Goal: Task Accomplishment & Management: Manage account settings

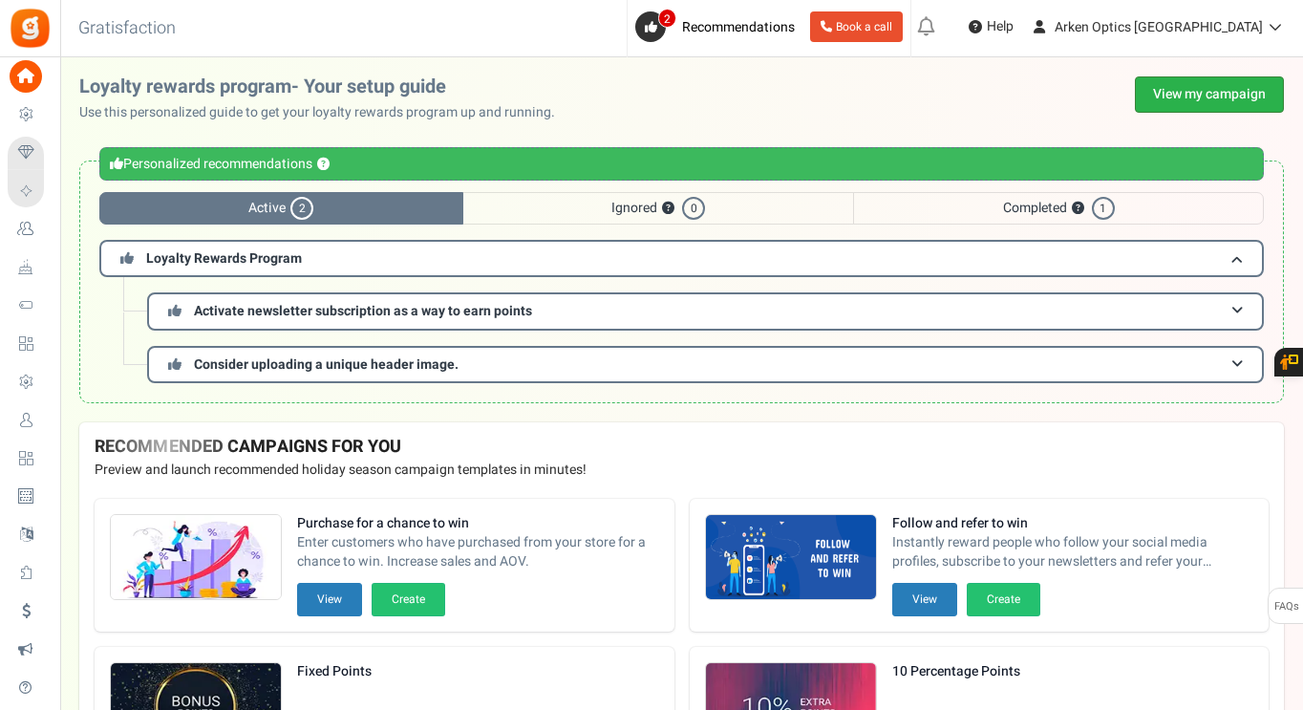
click at [1163, 85] on link "View my campaign" at bounding box center [1209, 94] width 149 height 36
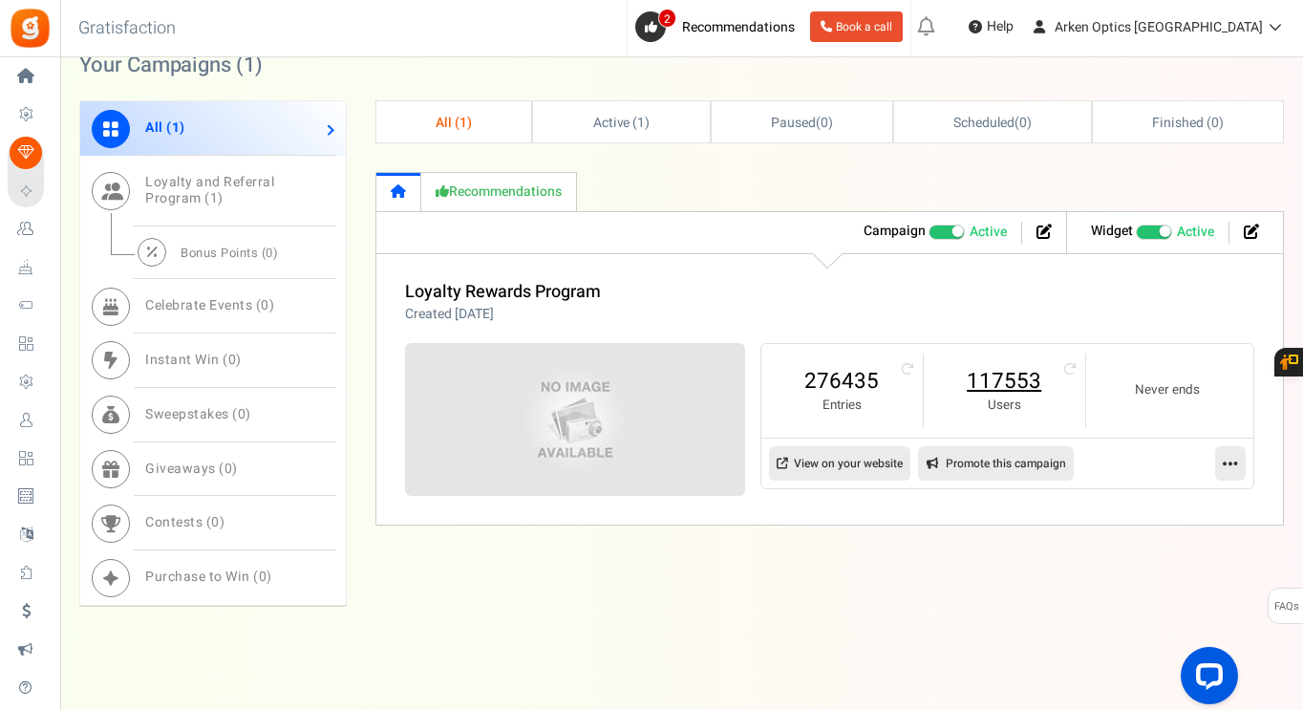
click at [1030, 382] on link "117553" at bounding box center [1004, 381] width 123 height 31
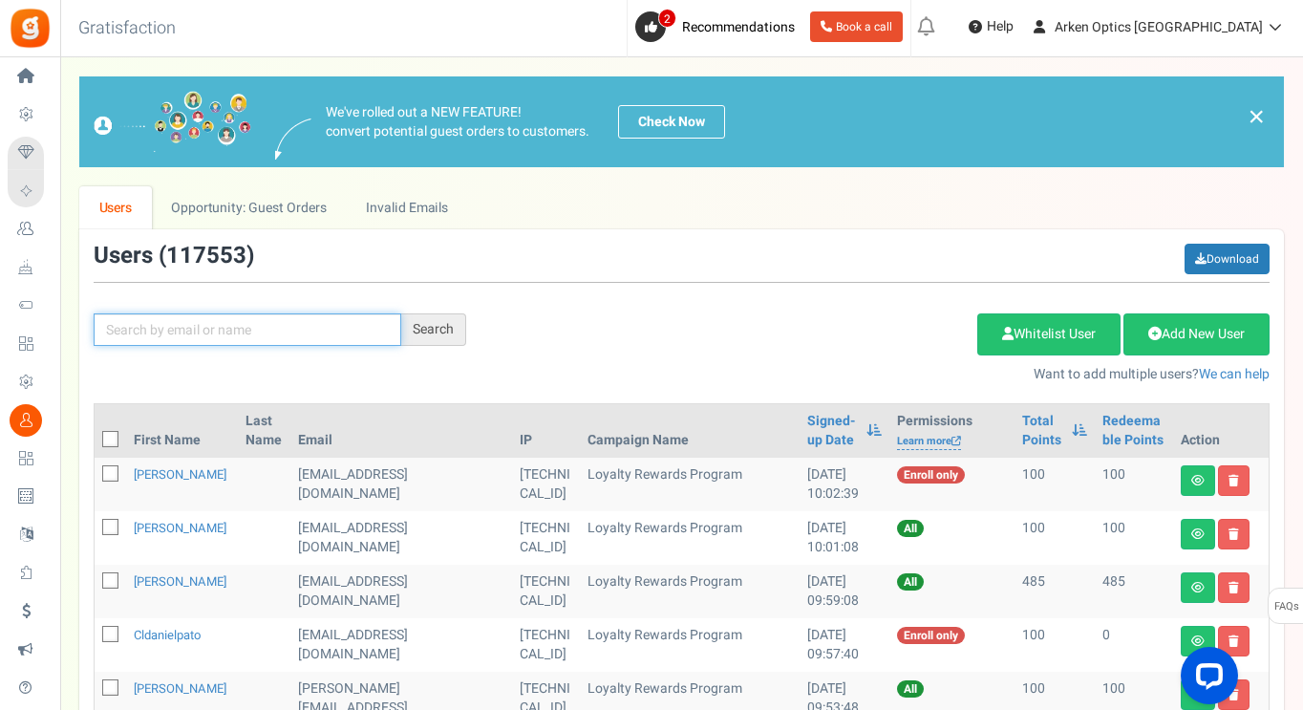
click at [190, 325] on input "text" at bounding box center [248, 329] width 308 height 32
paste input "[EMAIL_ADDRESS][DOMAIN_NAME]"
type input "[EMAIL_ADDRESS][DOMAIN_NAME]"
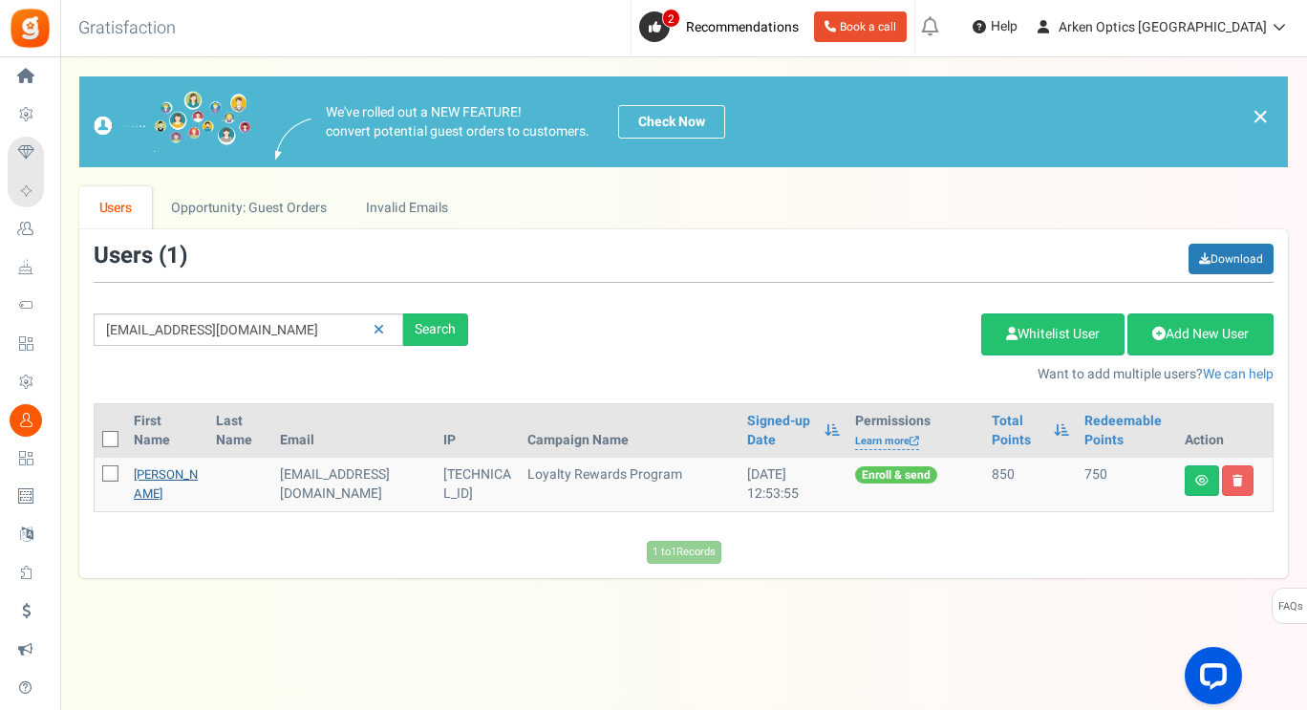
click at [146, 485] on link "[PERSON_NAME]" at bounding box center [166, 483] width 64 height 37
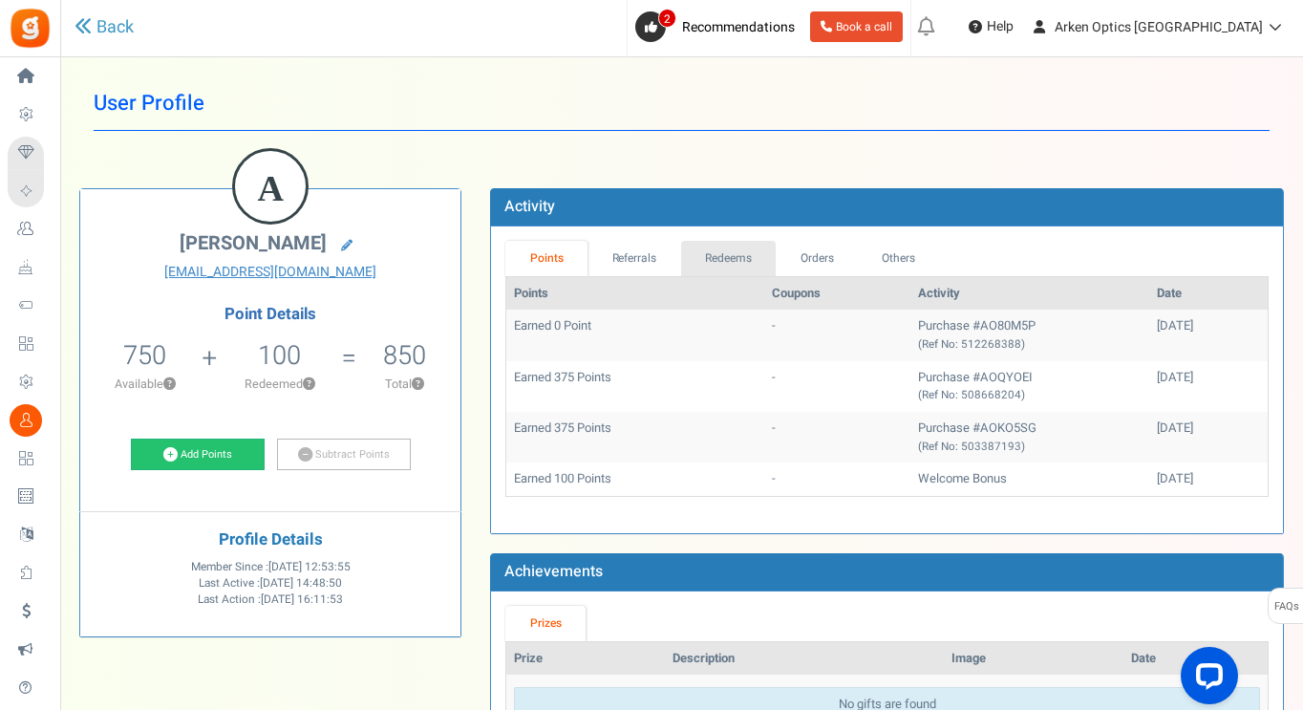
click at [746, 253] on link "Redeems" at bounding box center [729, 258] width 96 height 35
